Goal: Information Seeking & Learning: Check status

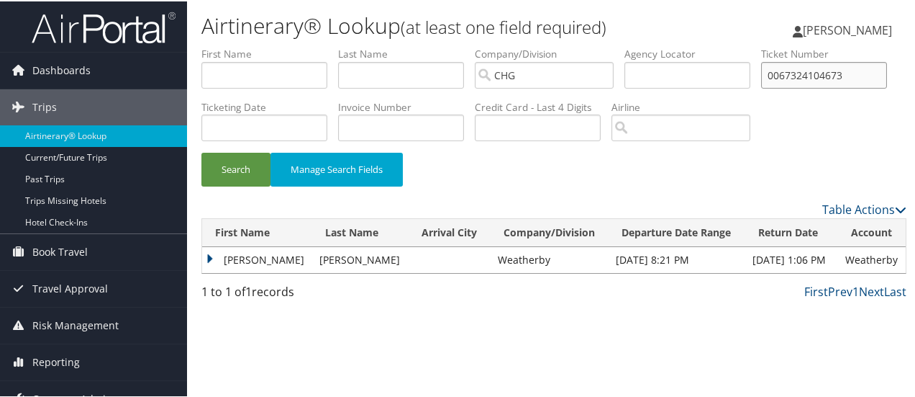
click at [761, 87] on input "0067324104673" at bounding box center [824, 73] width 126 height 27
click at [656, 78] on input "text" at bounding box center [688, 73] width 126 height 27
type input "ecgavw"
click at [202, 151] on button "Search" at bounding box center [236, 168] width 69 height 34
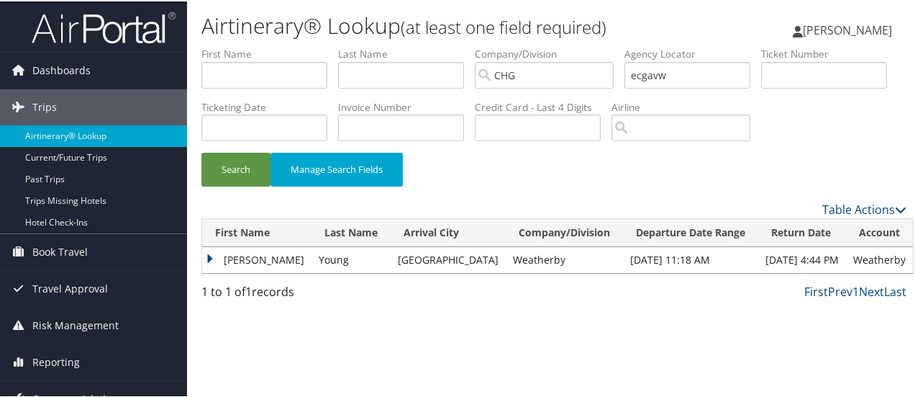
click at [207, 271] on td "[PERSON_NAME]" at bounding box center [256, 258] width 109 height 26
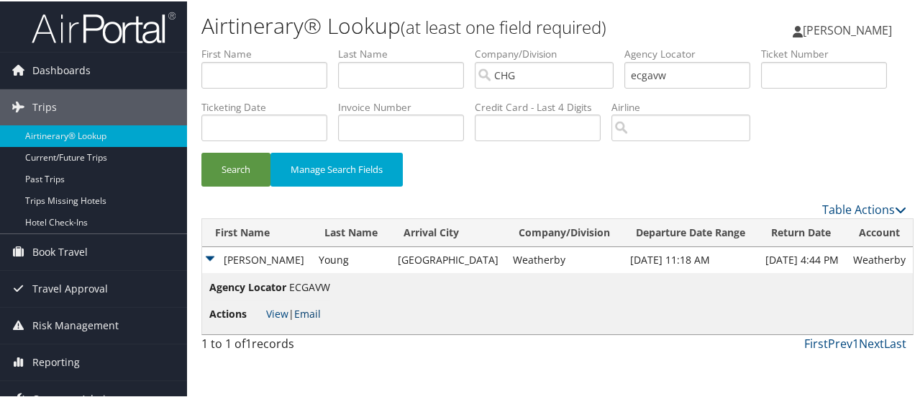
click at [315, 319] on link "Email" at bounding box center [307, 312] width 27 height 14
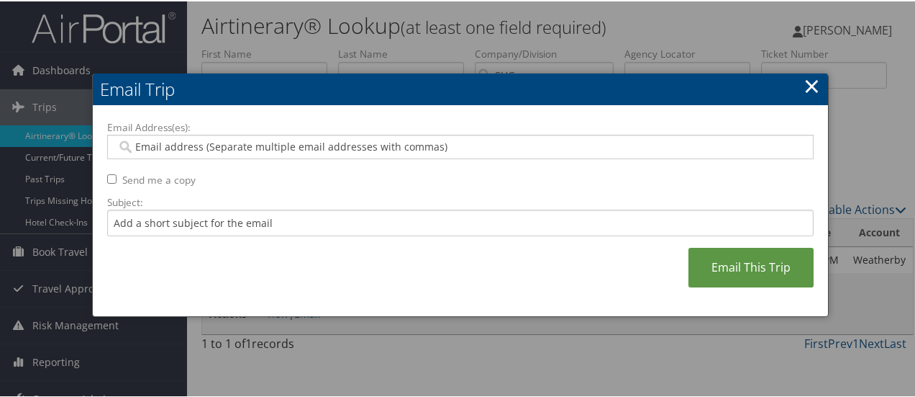
click at [228, 148] on input "Email Address(es):" at bounding box center [461, 145] width 689 height 14
type input "c"
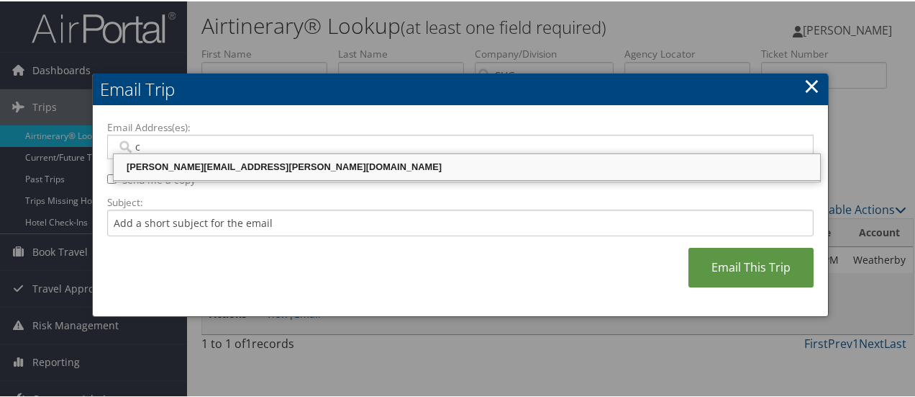
click at [219, 163] on div "[PERSON_NAME][EMAIL_ADDRESS][PERSON_NAME][DOMAIN_NAME]" at bounding box center [467, 165] width 702 height 14
type input "[PERSON_NAME][EMAIL_ADDRESS][PERSON_NAME][DOMAIN_NAME]"
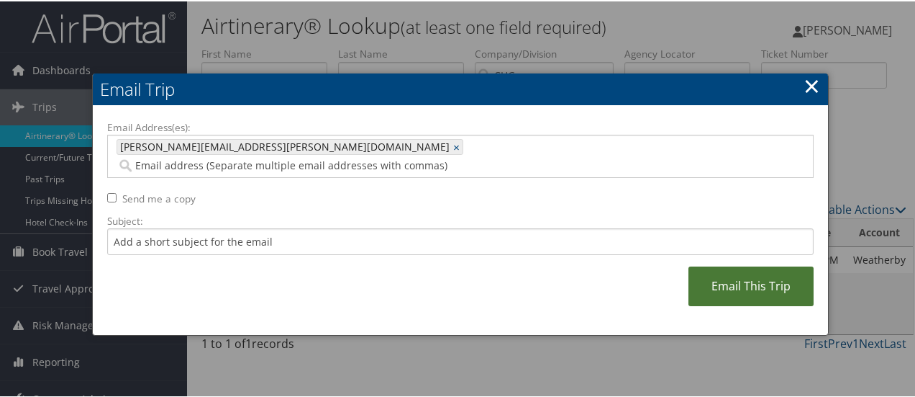
click at [759, 271] on link "Email This Trip" at bounding box center [751, 285] width 125 height 40
